Goal: Task Accomplishment & Management: Use online tool/utility

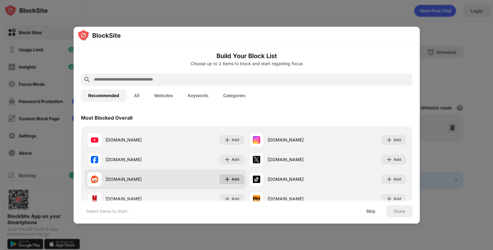
click at [228, 178] on img at bounding box center [227, 179] width 6 height 6
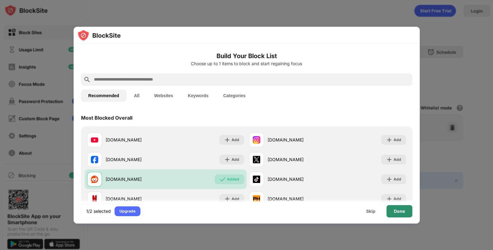
click at [389, 211] on div "Done" at bounding box center [399, 211] width 26 height 12
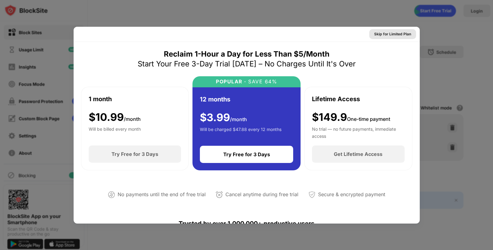
click at [395, 32] on div "Skip for Limited Plan" at bounding box center [392, 34] width 37 height 6
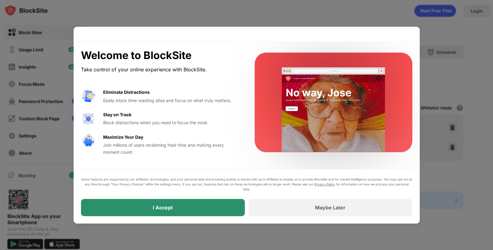
click at [209, 205] on div "I Accept" at bounding box center [163, 207] width 164 height 17
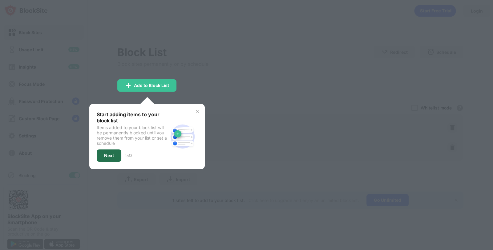
click at [114, 156] on div "Next" at bounding box center [109, 155] width 10 height 5
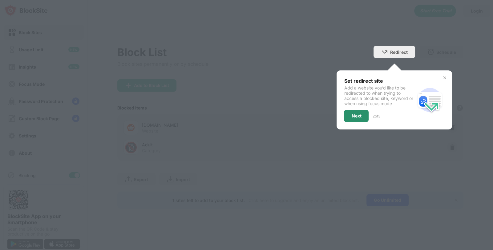
click at [357, 119] on div "Next" at bounding box center [356, 116] width 25 height 12
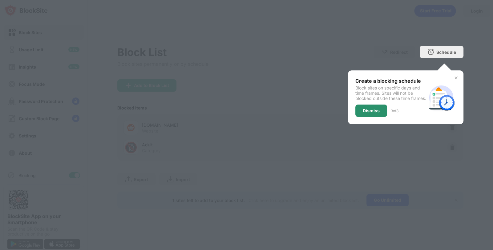
click at [368, 113] on div "Dismiss" at bounding box center [371, 110] width 17 height 5
